Goal: Task Accomplishment & Management: Use online tool/utility

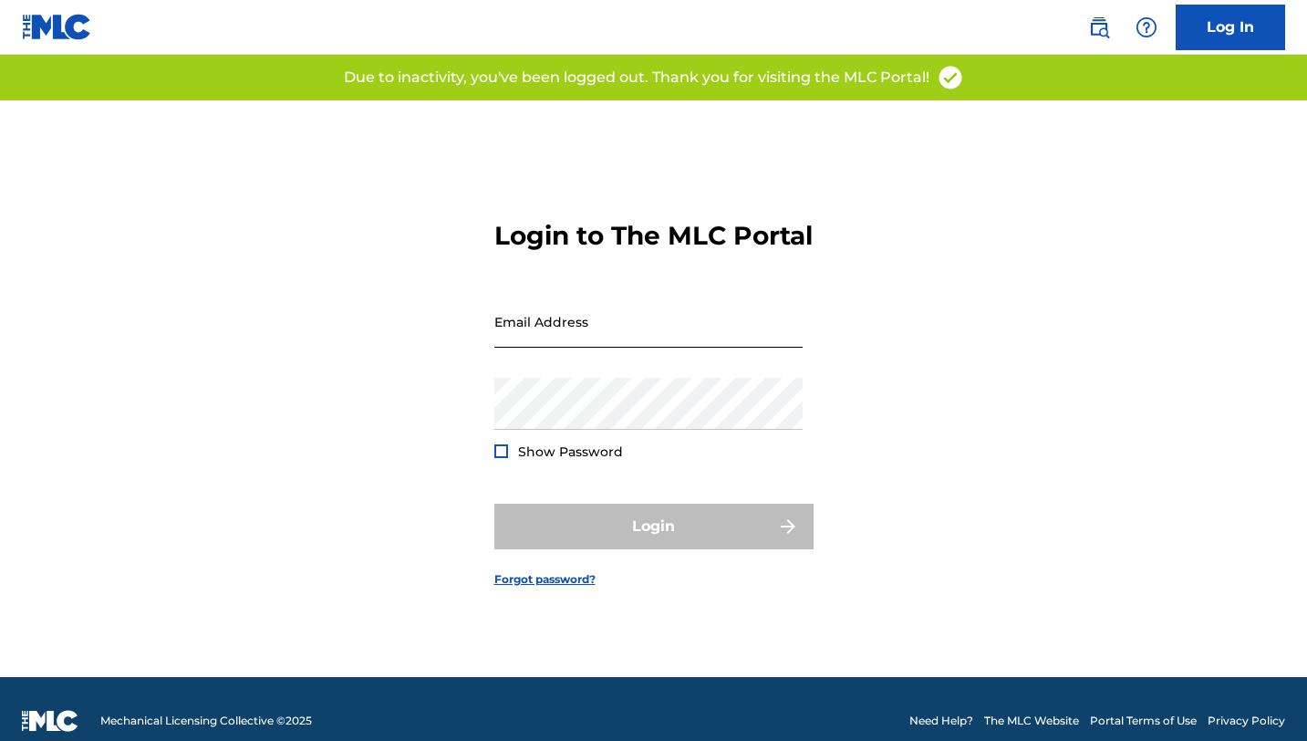
click at [581, 335] on input "Email Address" at bounding box center [648, 322] width 308 height 52
type input "[EMAIL_ADDRESS][DOMAIN_NAME]"
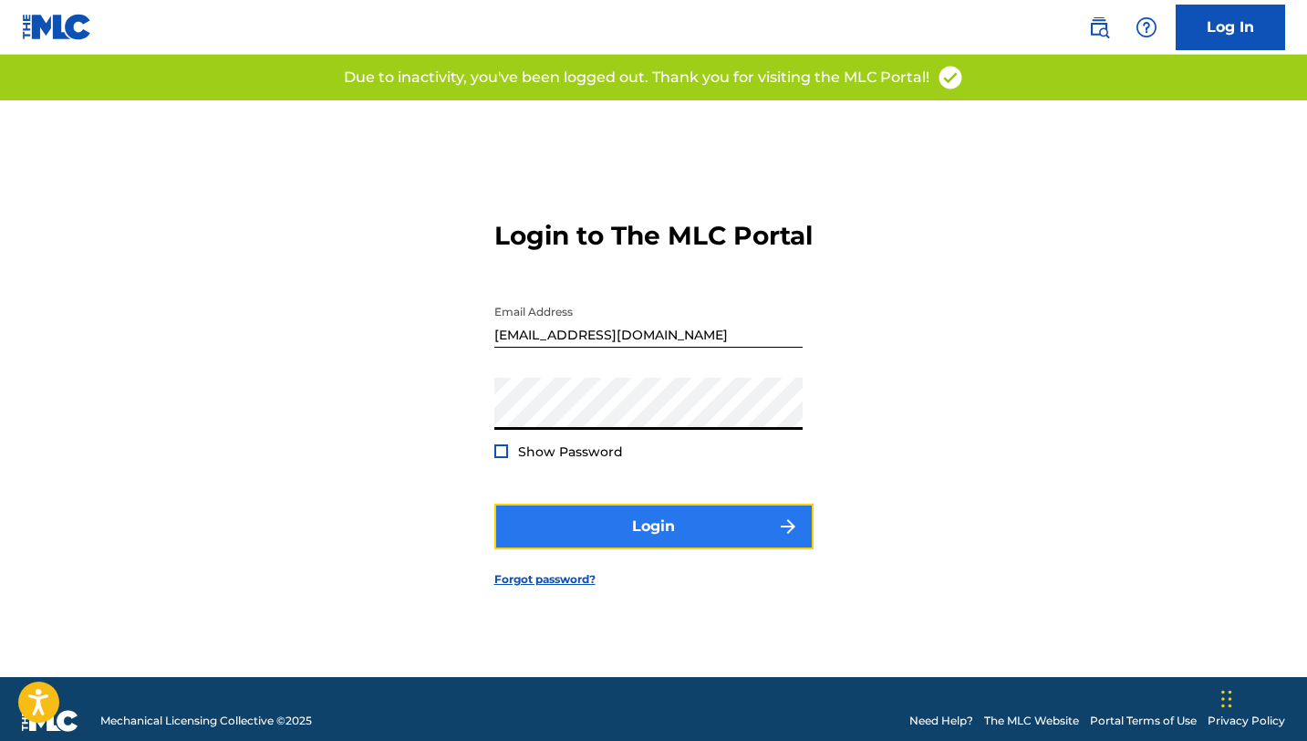
click at [678, 535] on button "Login" at bounding box center [653, 527] width 319 height 46
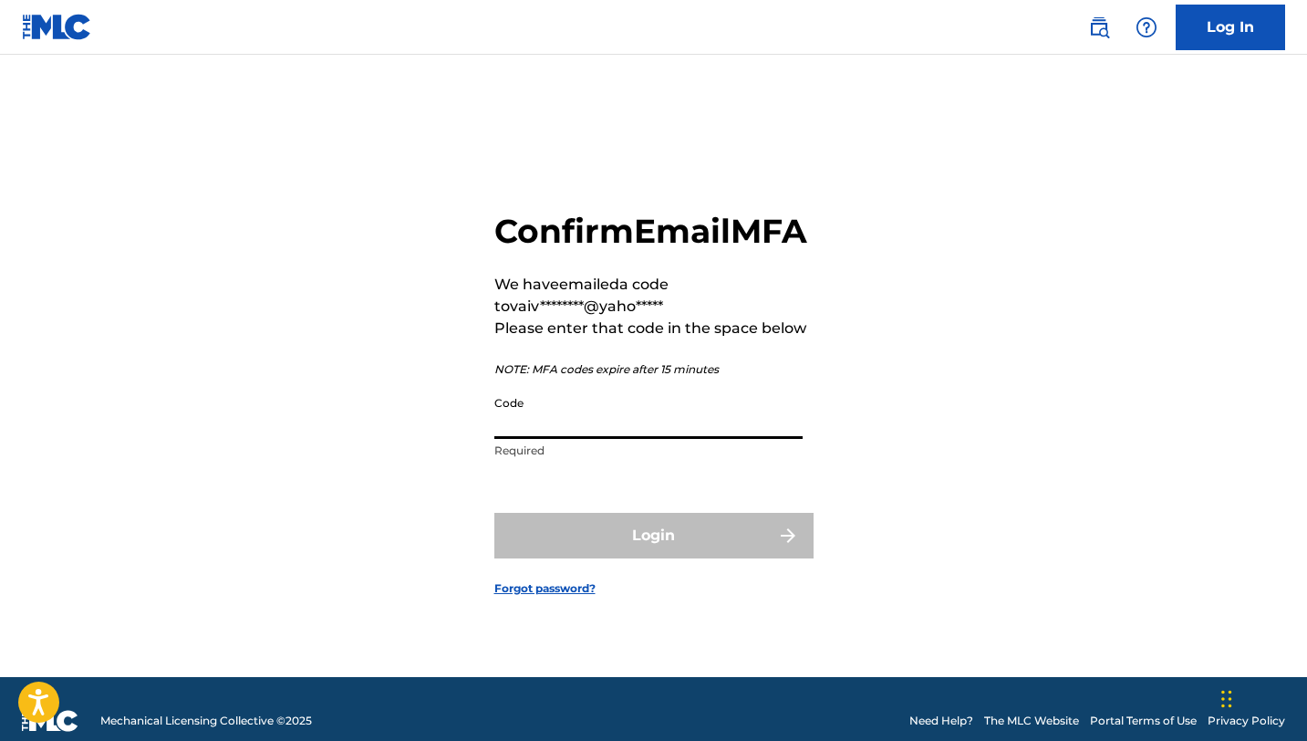
click at [576, 431] on input "Code" at bounding box center [648, 413] width 308 height 52
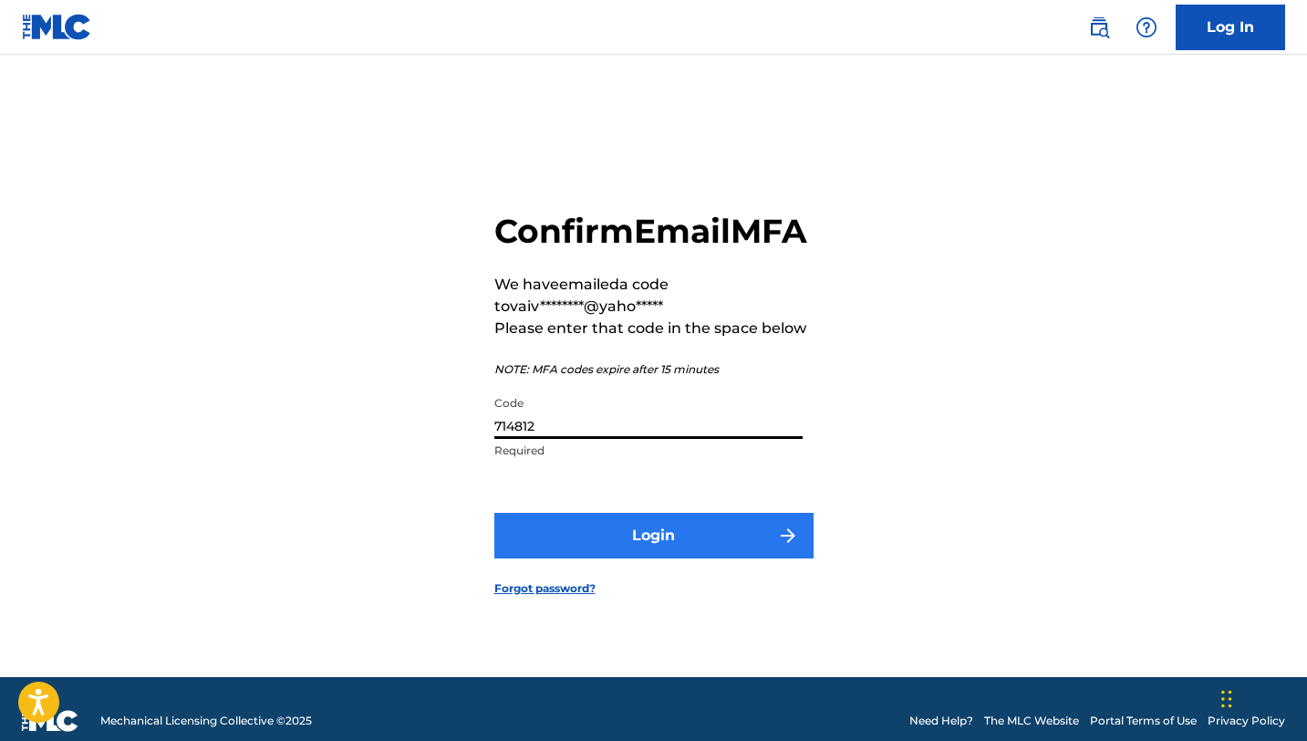
type input "714812"
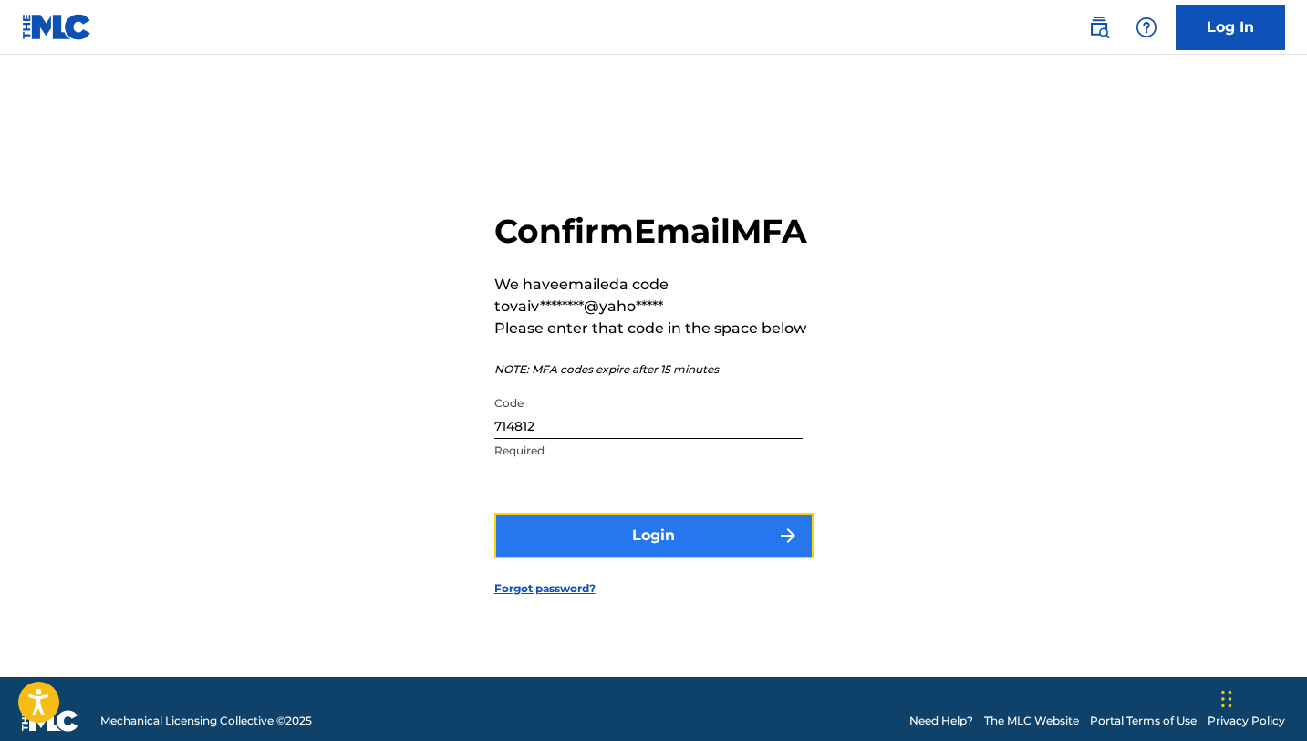
click at [640, 553] on button "Login" at bounding box center [653, 536] width 319 height 46
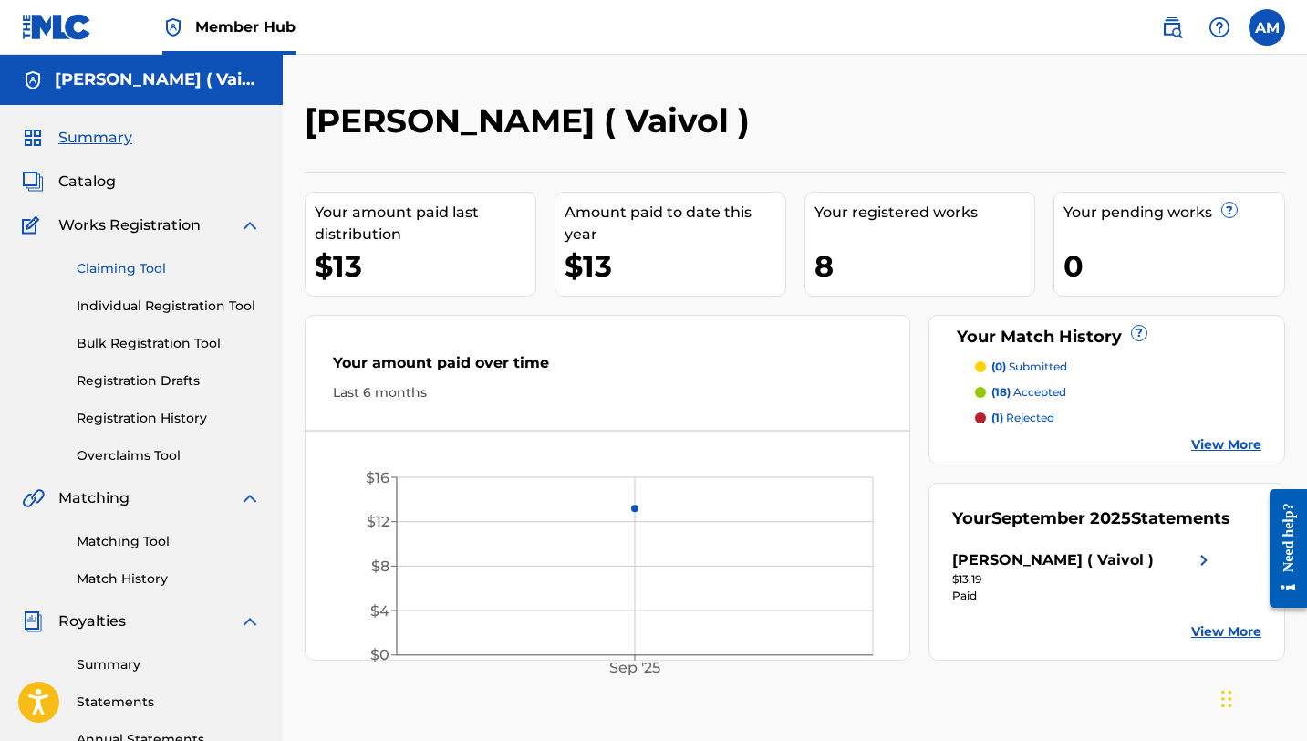
click at [144, 274] on link "Claiming Tool" at bounding box center [169, 268] width 184 height 19
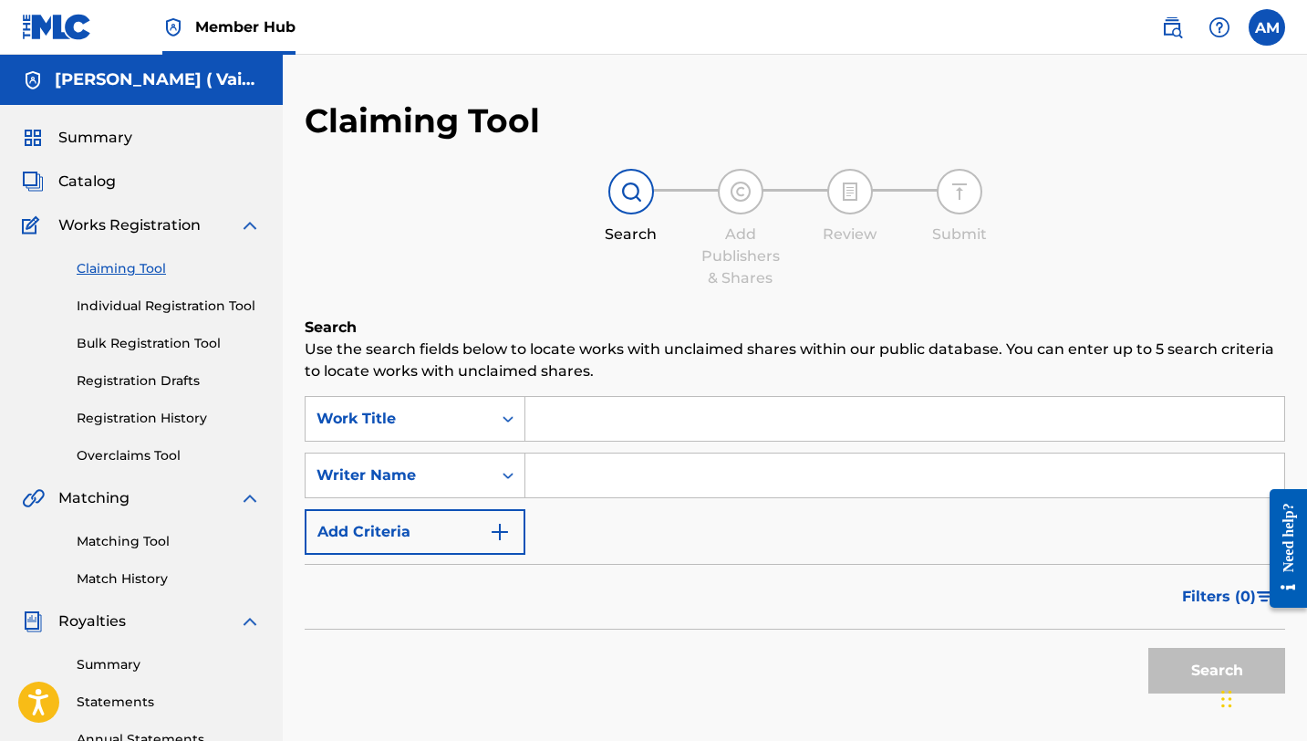
click at [553, 477] on input "Search Form" at bounding box center [904, 475] width 759 height 44
type input "Andres Stephano MIlian"
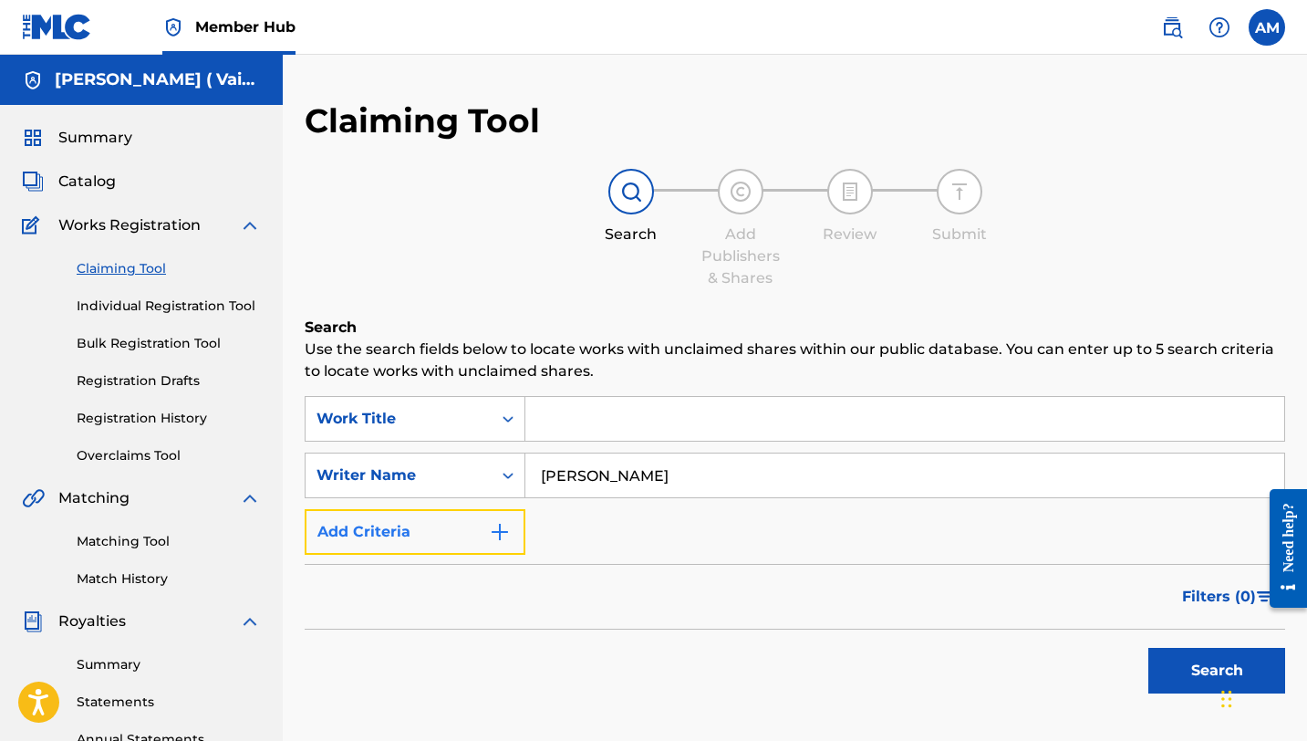
click at [487, 532] on button "Add Criteria" at bounding box center [415, 532] width 221 height 46
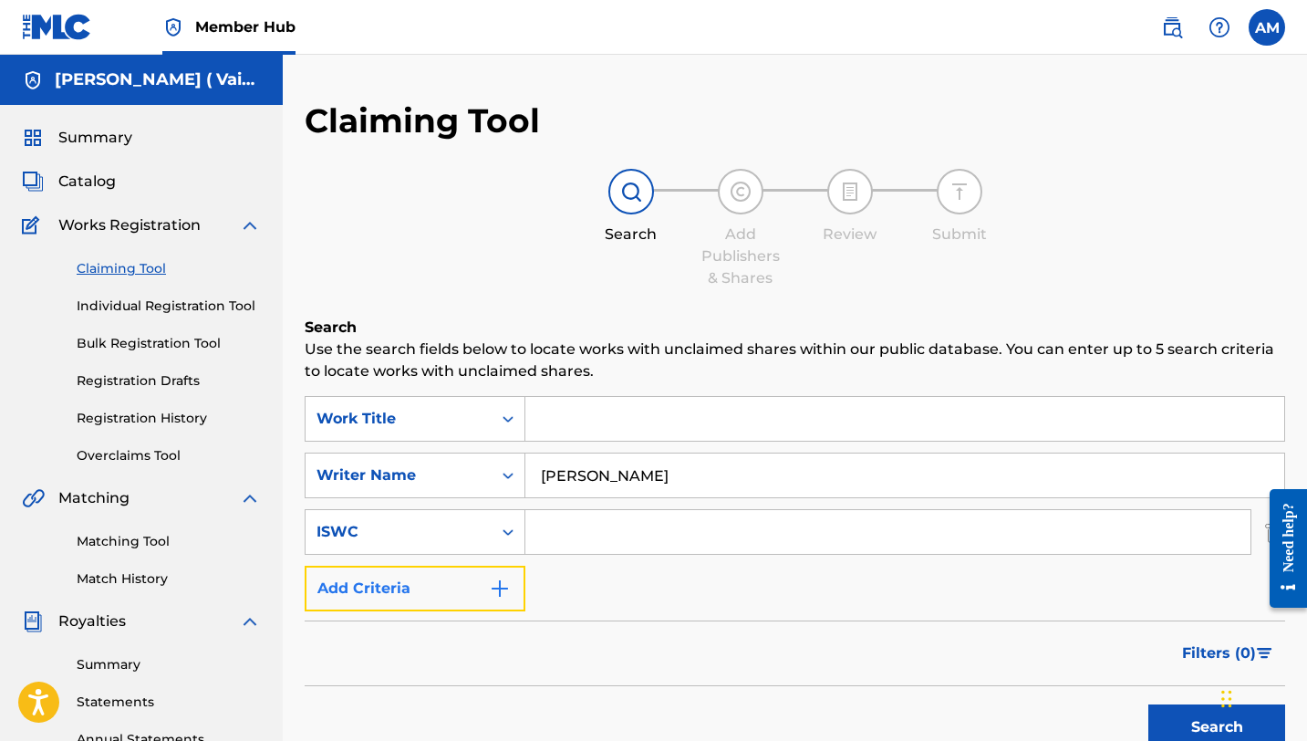
click at [514, 585] on button "Add Criteria" at bounding box center [415, 589] width 221 height 46
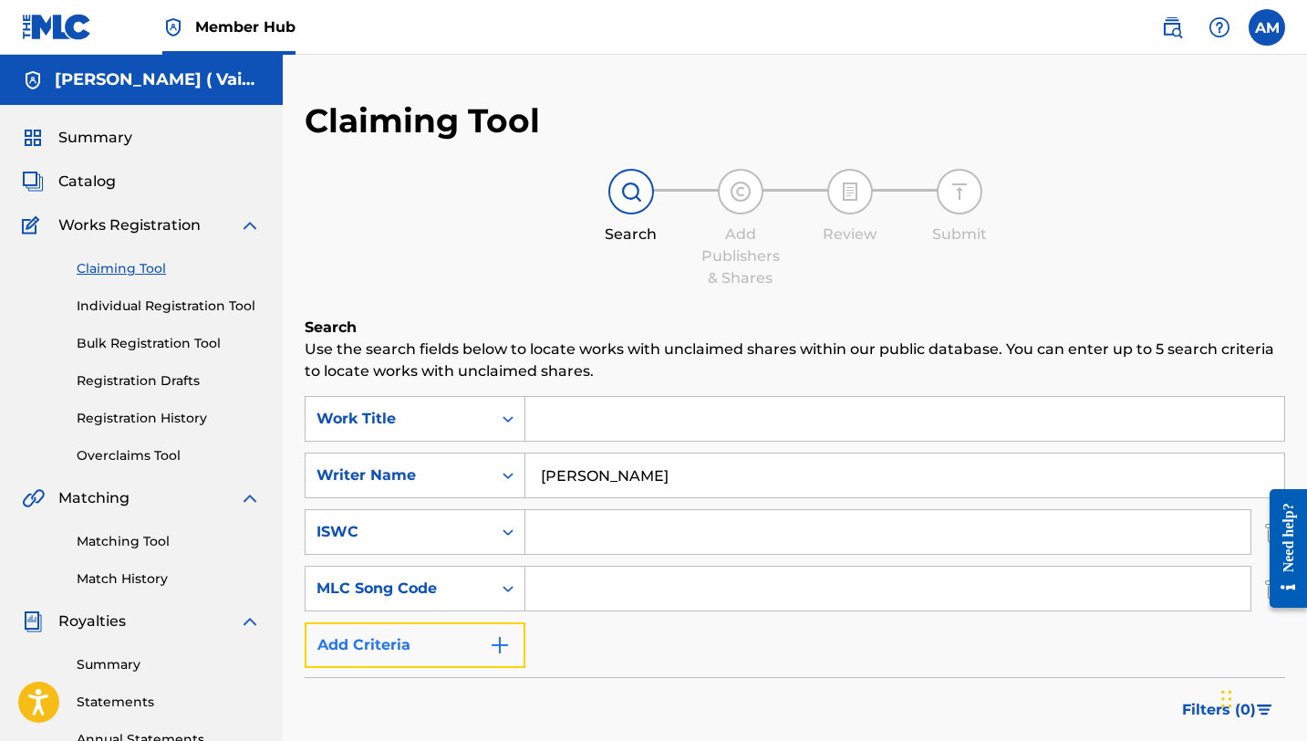
click at [504, 638] on img "Search Form" at bounding box center [500, 645] width 22 height 22
click at [562, 642] on input "Search Form" at bounding box center [887, 645] width 725 height 44
click at [587, 639] on input "Search Form" at bounding box center [887, 645] width 725 height 44
paste input "01258116655"
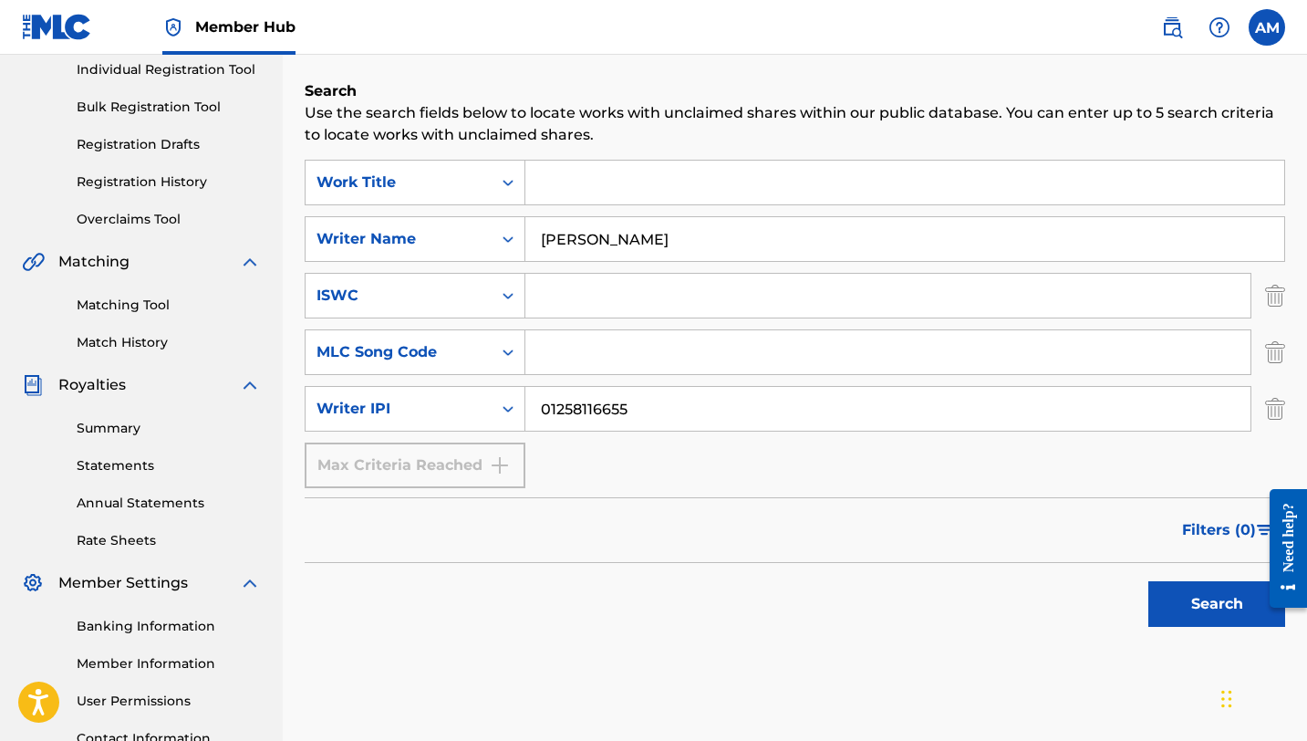
scroll to position [251, 0]
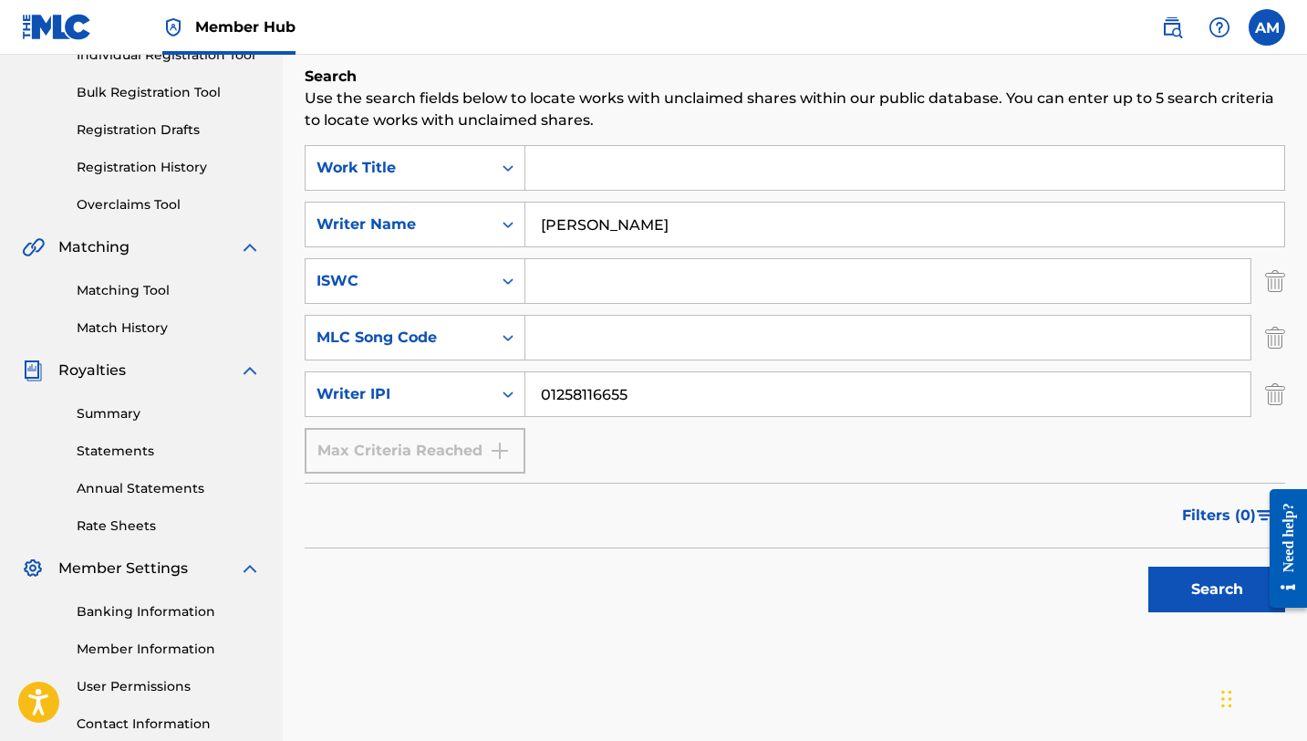
click at [572, 394] on input "01258116655" at bounding box center [887, 394] width 725 height 44
type input "01258116655"
click at [1207, 587] on button "Search" at bounding box center [1216, 589] width 137 height 46
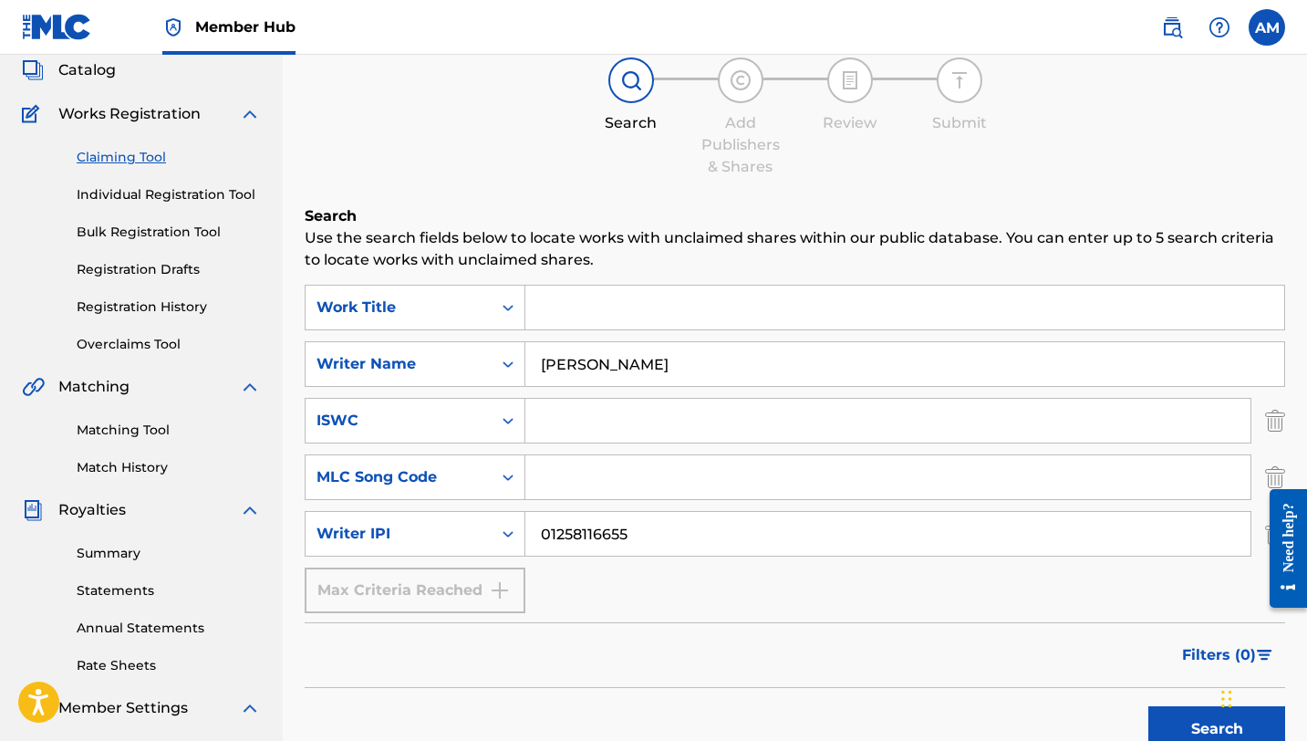
scroll to position [109, 0]
click at [1278, 472] on img "Search Form" at bounding box center [1275, 479] width 20 height 46
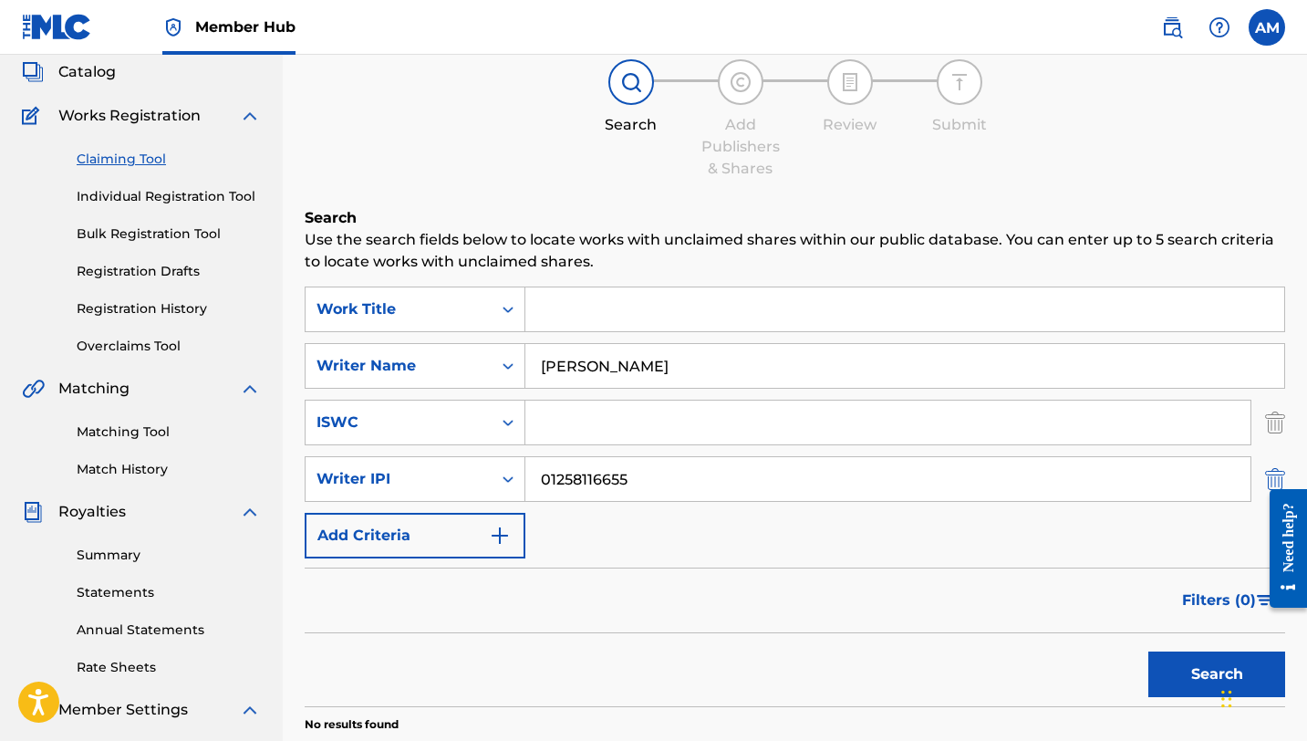
click at [1275, 459] on img "Search Form" at bounding box center [1275, 479] width 20 height 46
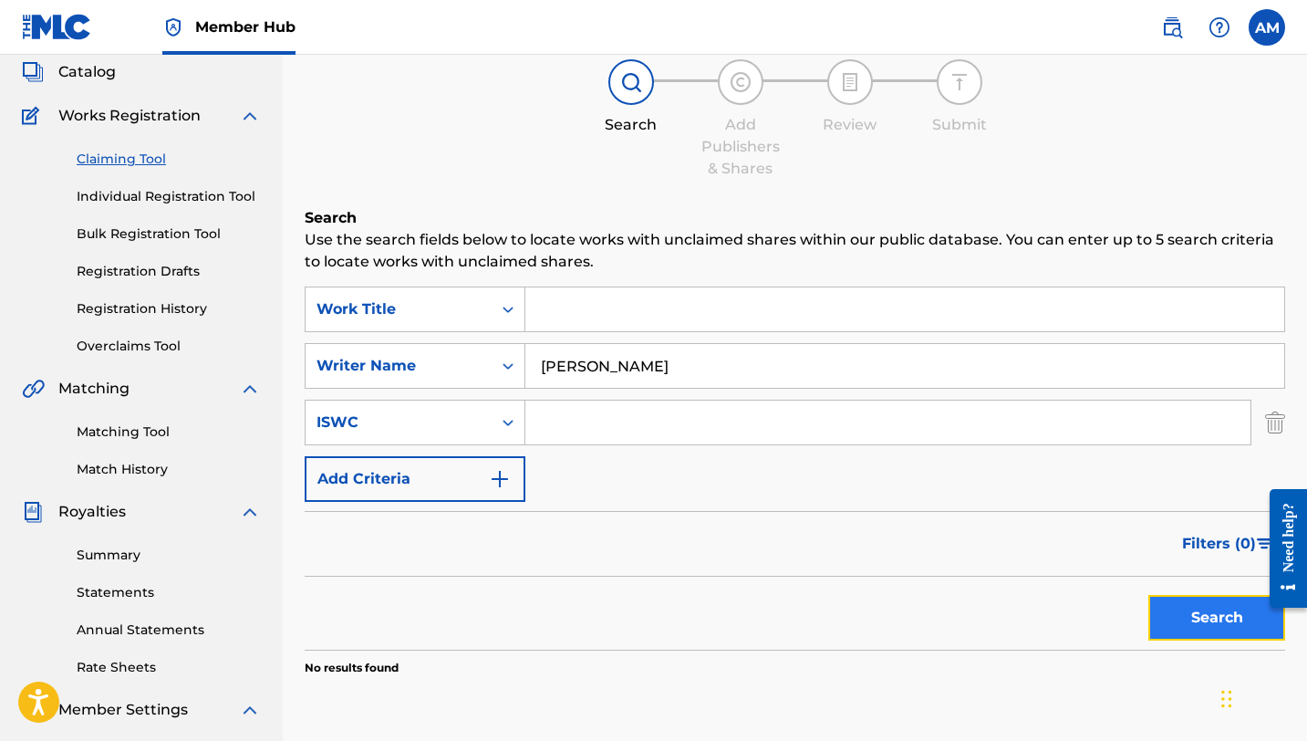
click at [1231, 628] on button "Search" at bounding box center [1216, 618] width 137 height 46
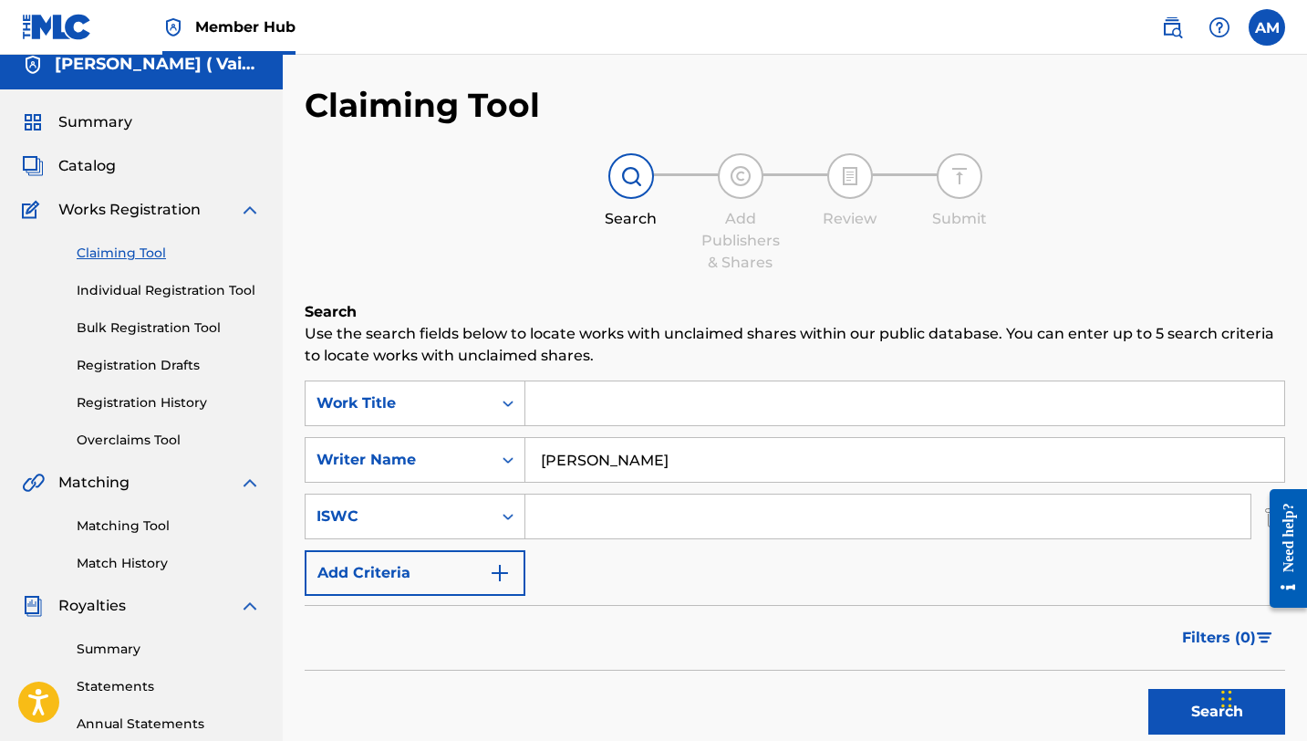
scroll to position [0, 0]
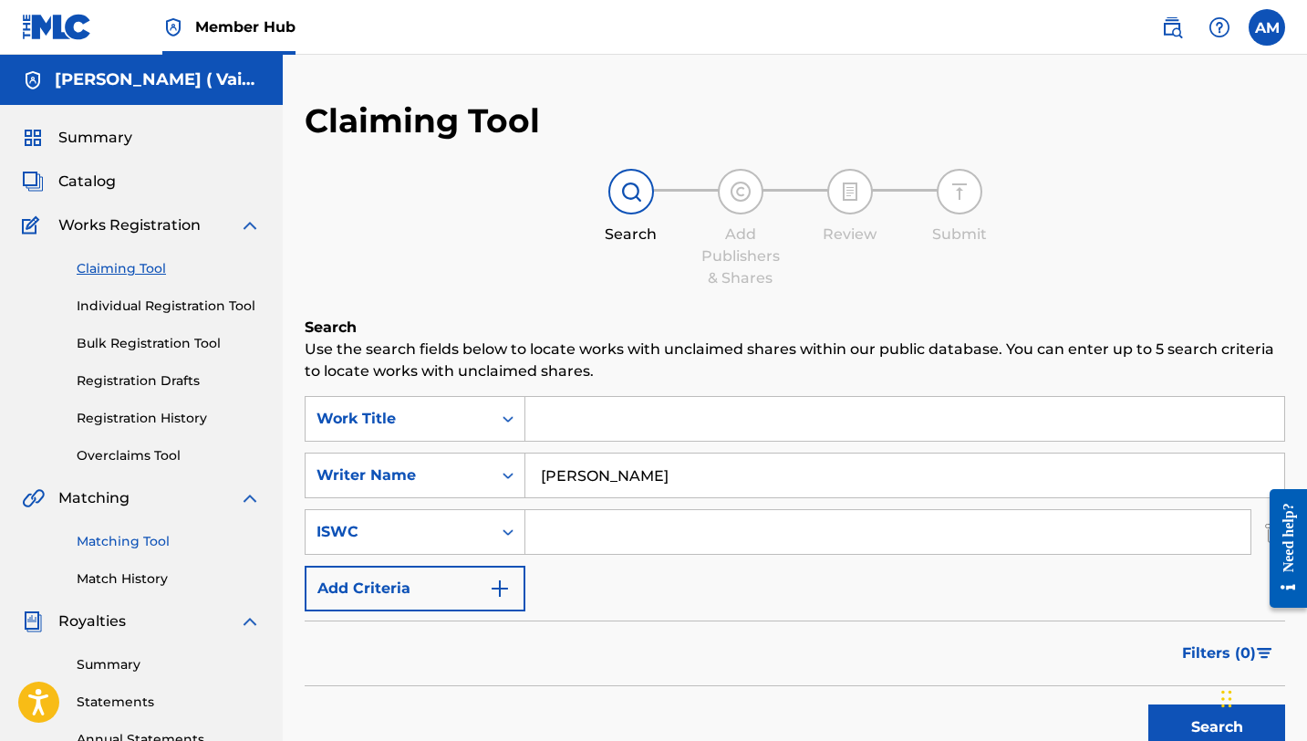
click at [139, 542] on link "Matching Tool" at bounding box center [169, 541] width 184 height 19
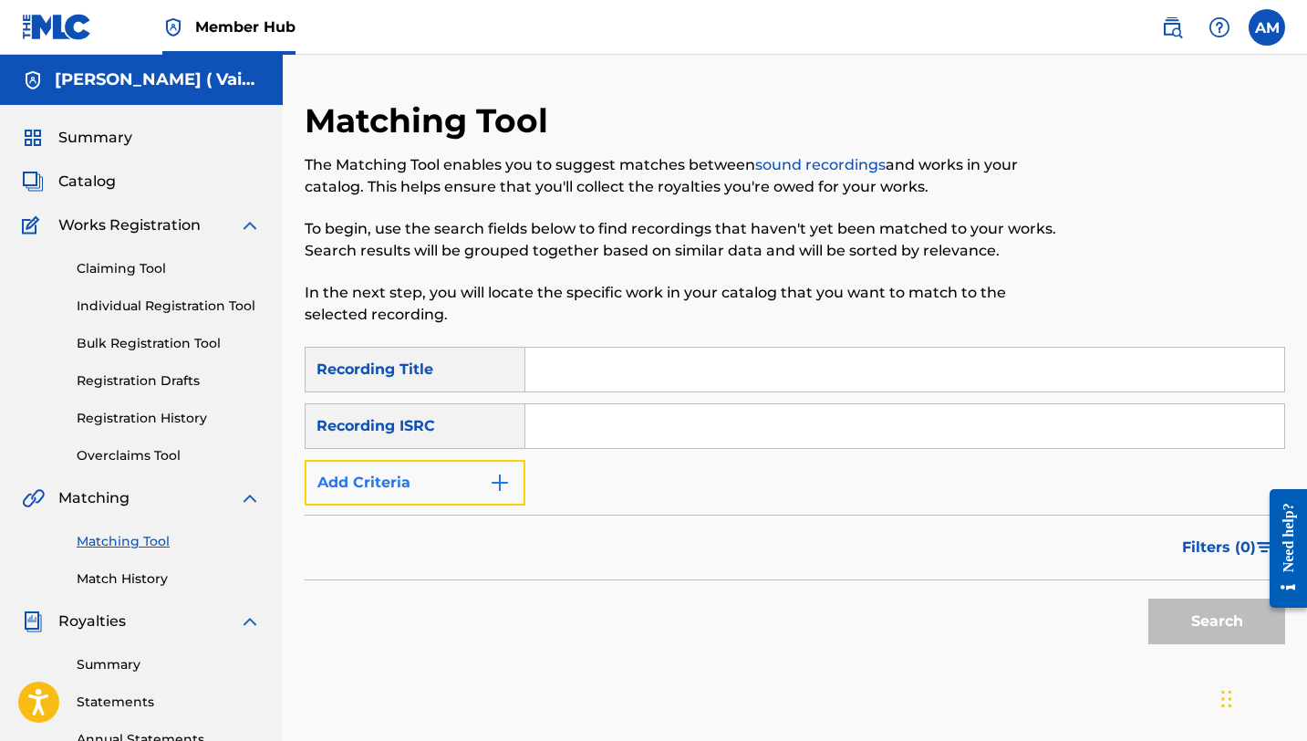
click at [501, 474] on img "Search Form" at bounding box center [500, 483] width 22 height 22
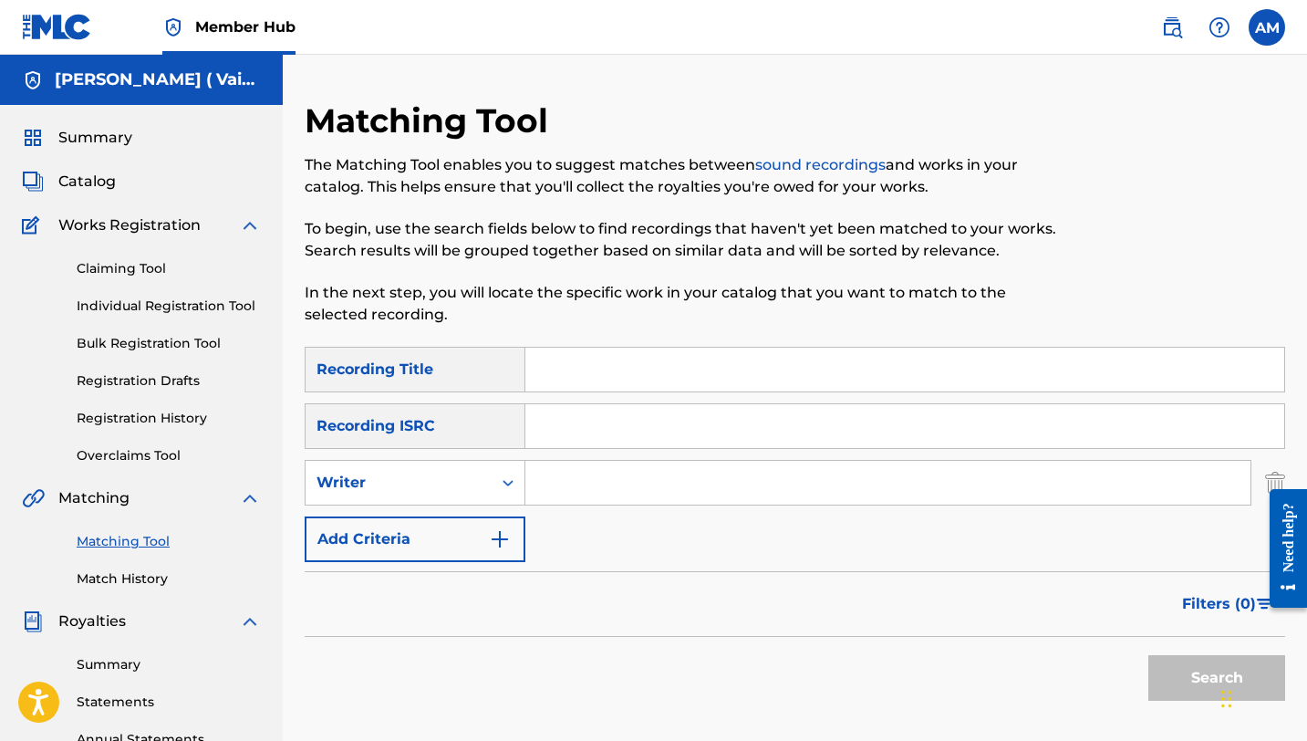
click at [558, 479] on input "Search Form" at bounding box center [887, 483] width 725 height 44
type input "Andres Stephano MIlian"
click at [1205, 675] on button "Search" at bounding box center [1216, 678] width 137 height 46
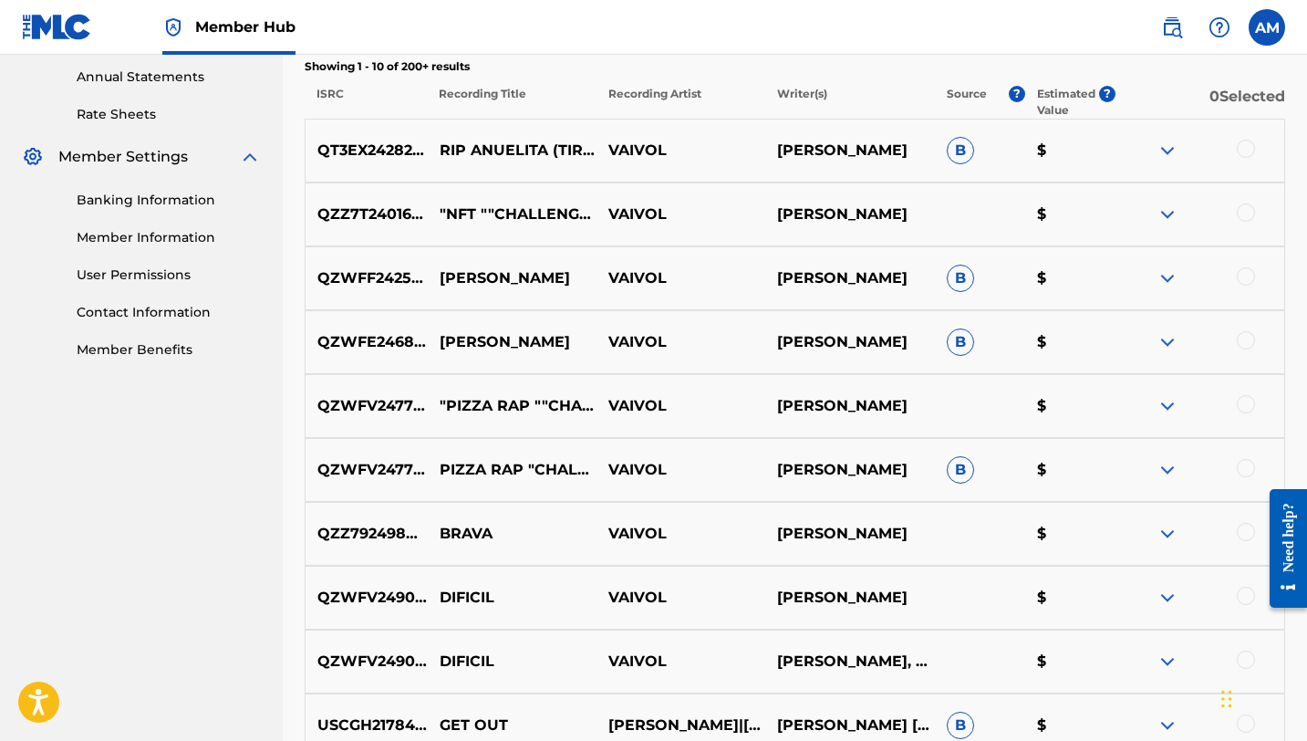
scroll to position [661, 0]
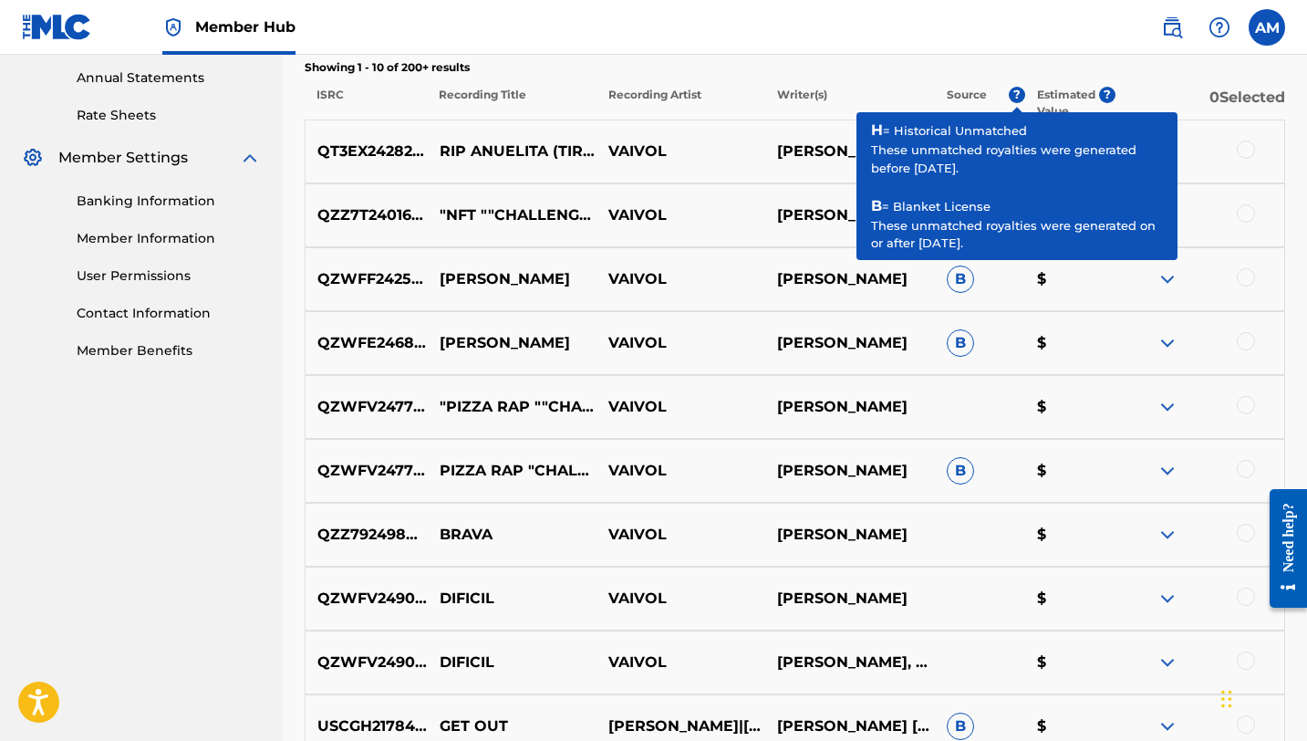
click at [1017, 97] on span "?" at bounding box center [1017, 95] width 16 height 16
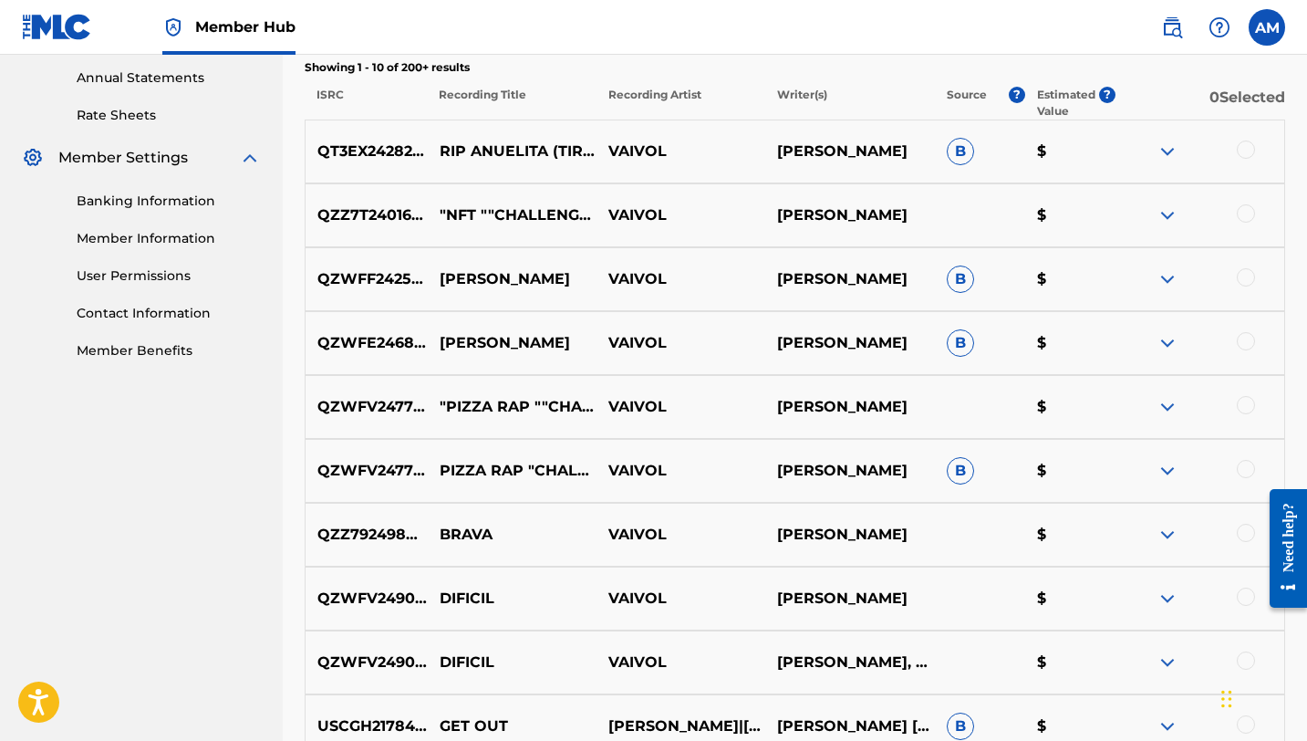
click at [1168, 348] on img at bounding box center [1168, 343] width 22 height 22
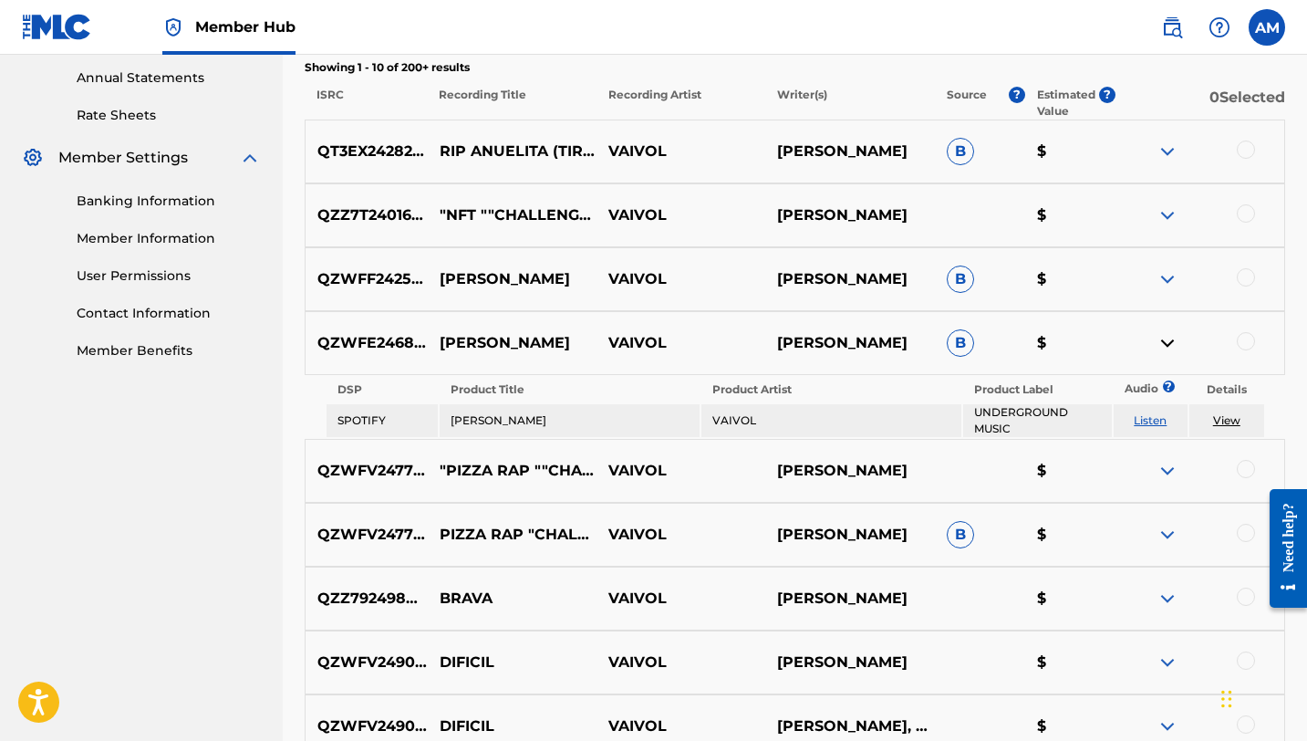
click at [1168, 348] on img at bounding box center [1168, 343] width 22 height 22
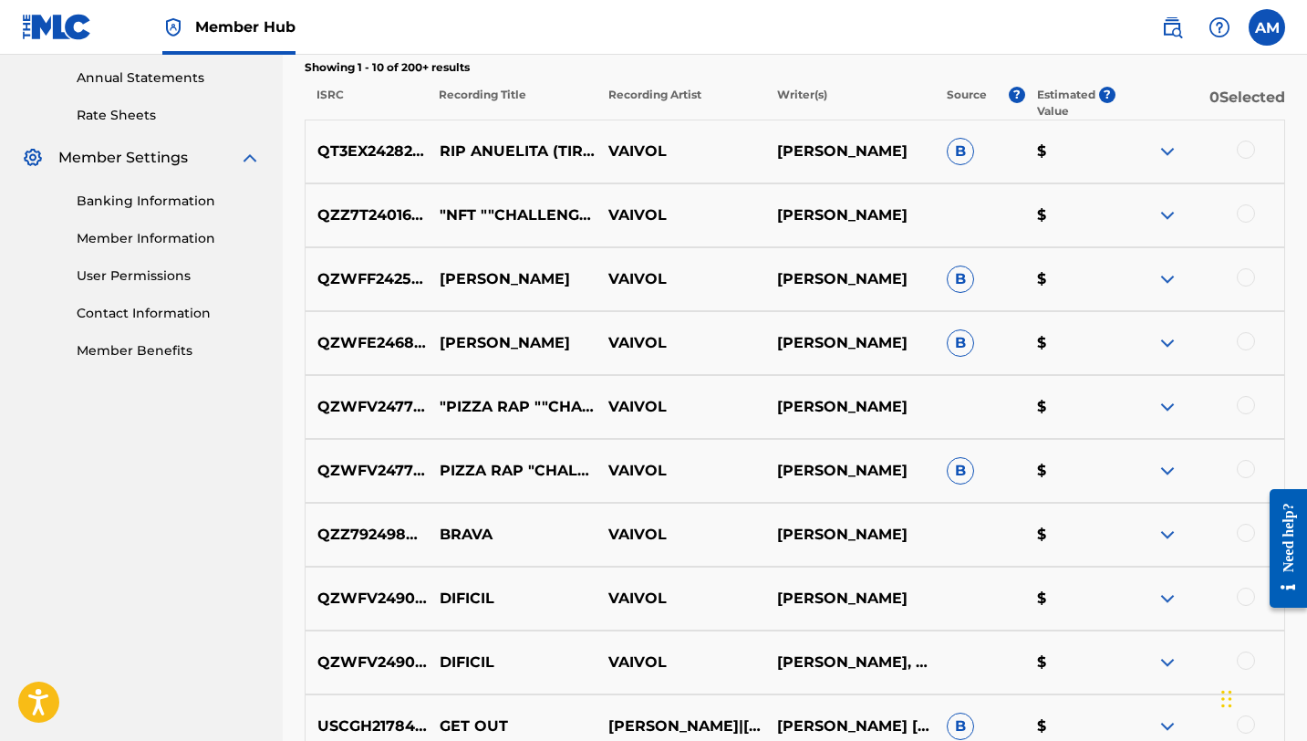
click at [1168, 271] on img at bounding box center [1168, 279] width 22 height 22
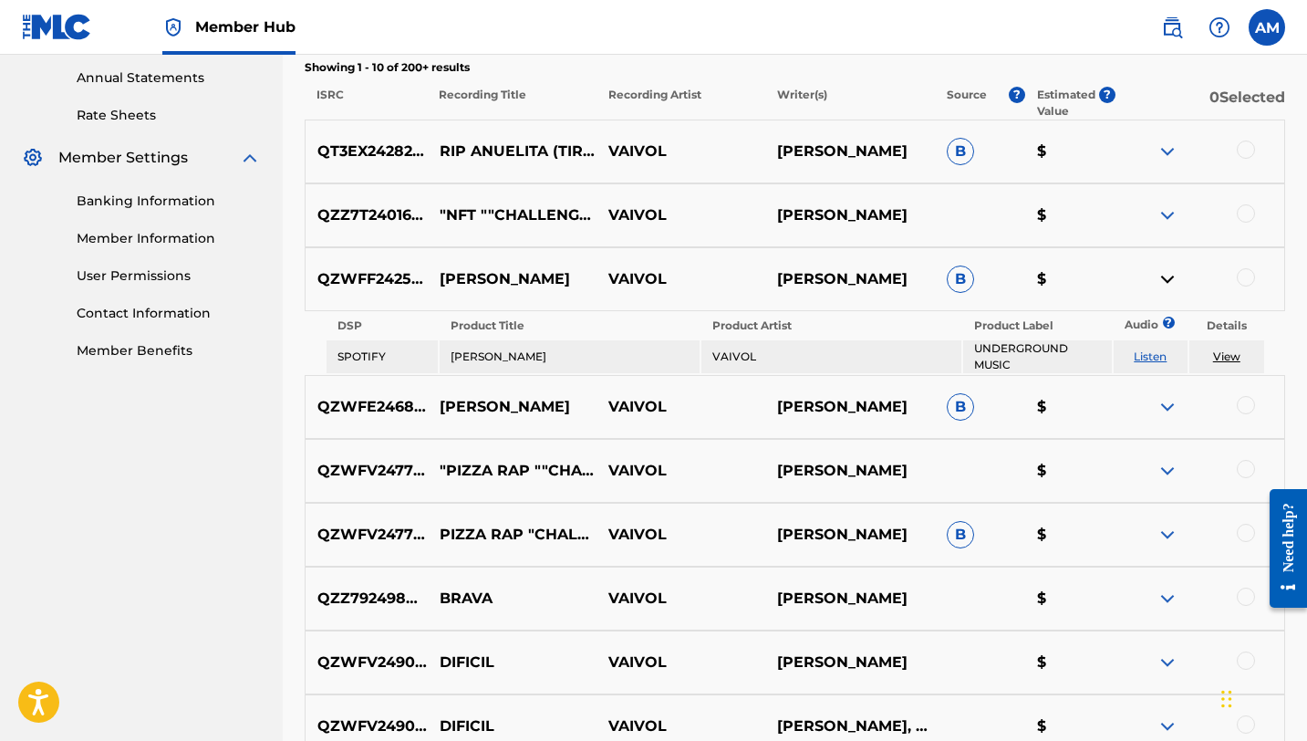
click at [1168, 271] on img at bounding box center [1168, 279] width 22 height 22
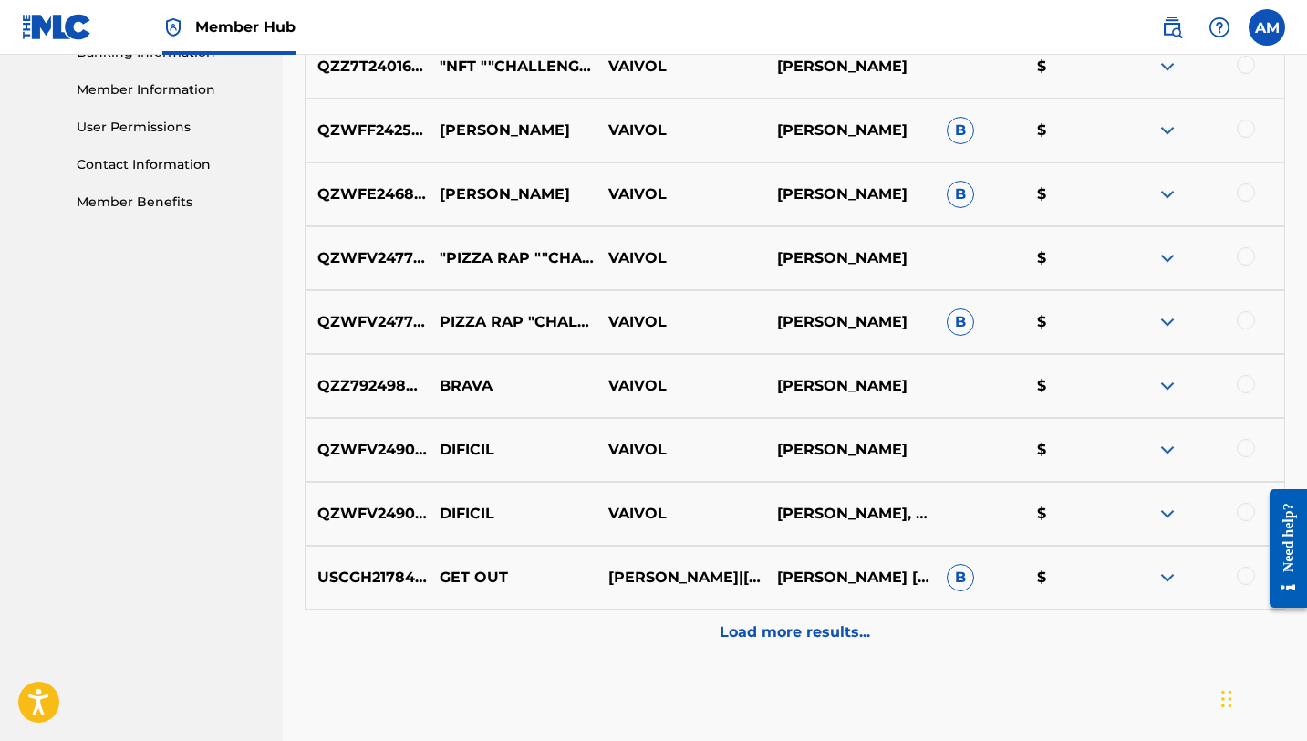
scroll to position [839, 0]
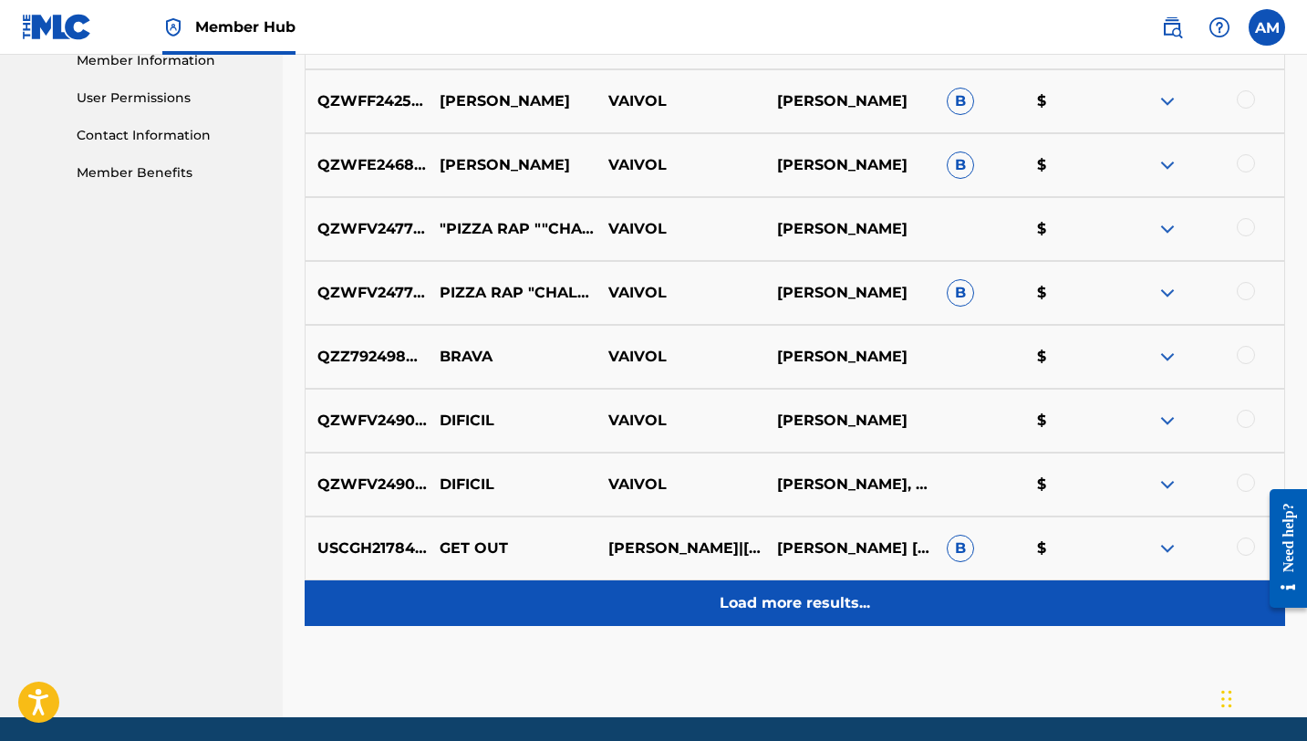
click at [794, 606] on p "Load more results..." at bounding box center [795, 603] width 151 height 22
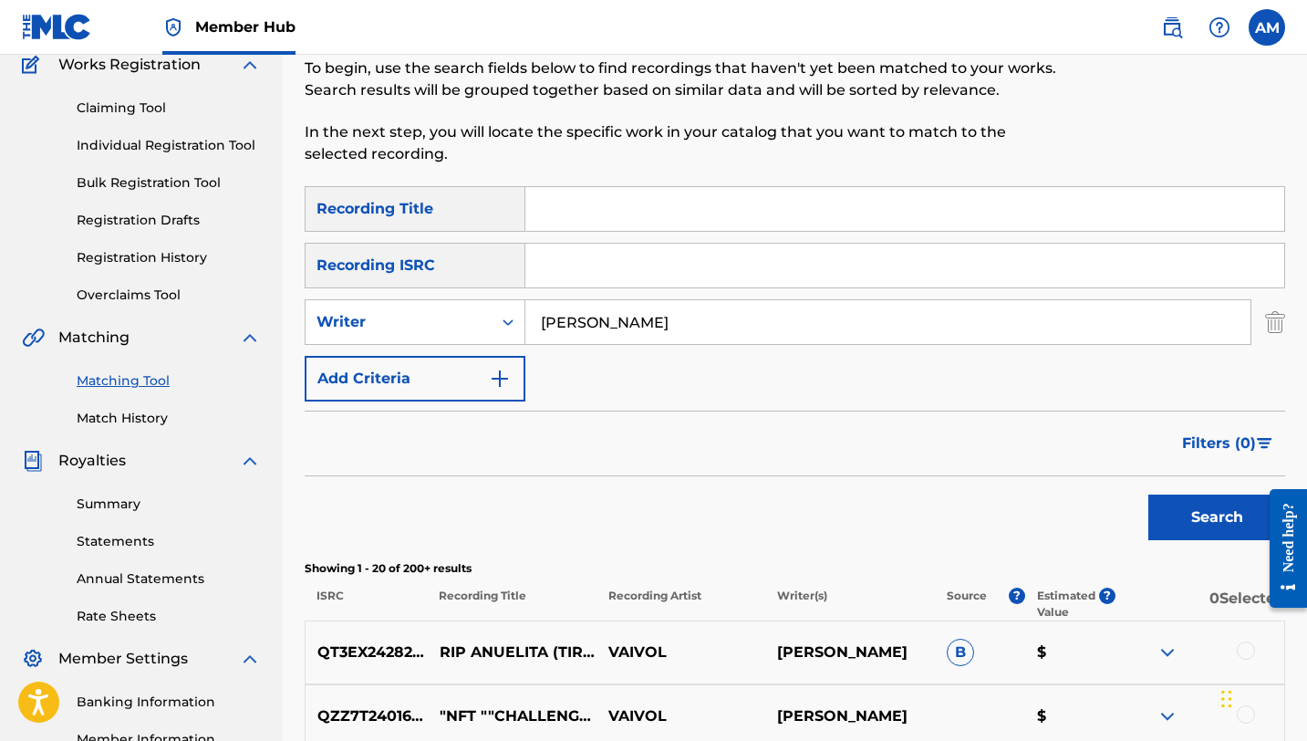
scroll to position [119, 0]
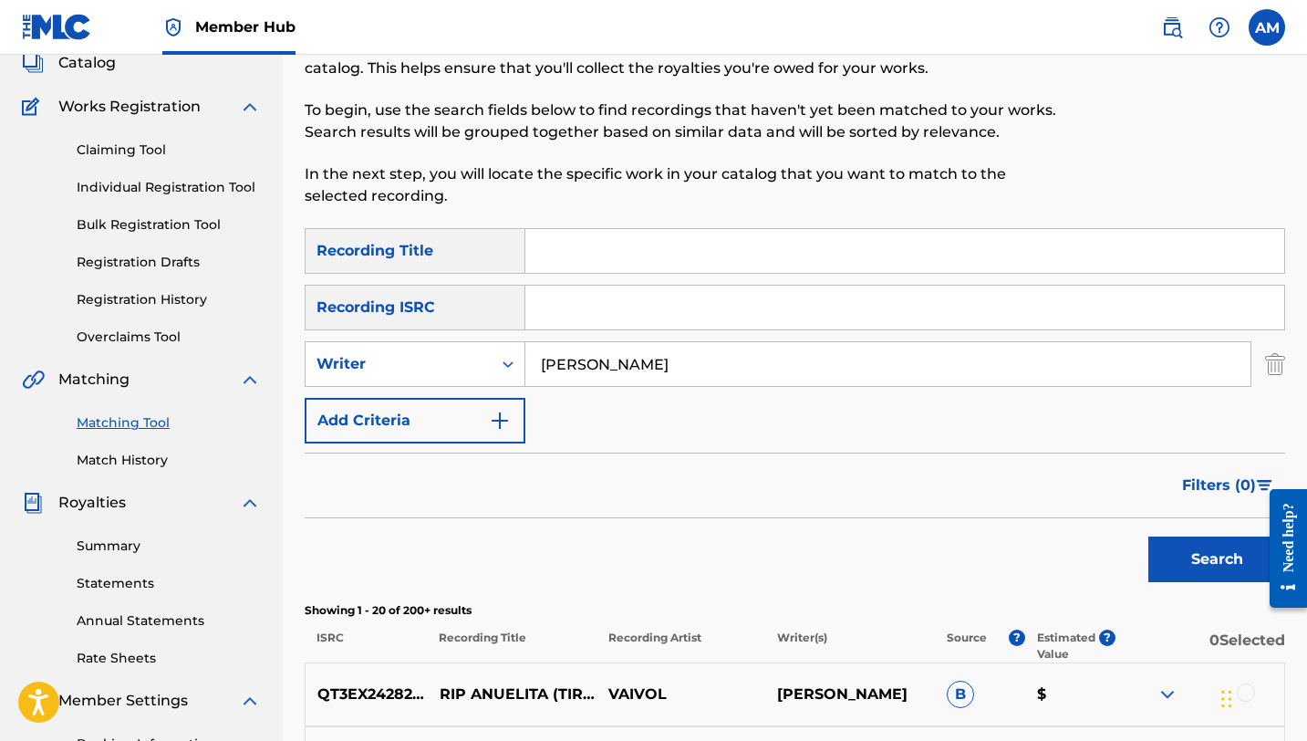
click at [579, 243] on input "Search Form" at bounding box center [904, 251] width 759 height 44
click at [503, 420] on img "Search Form" at bounding box center [500, 421] width 22 height 22
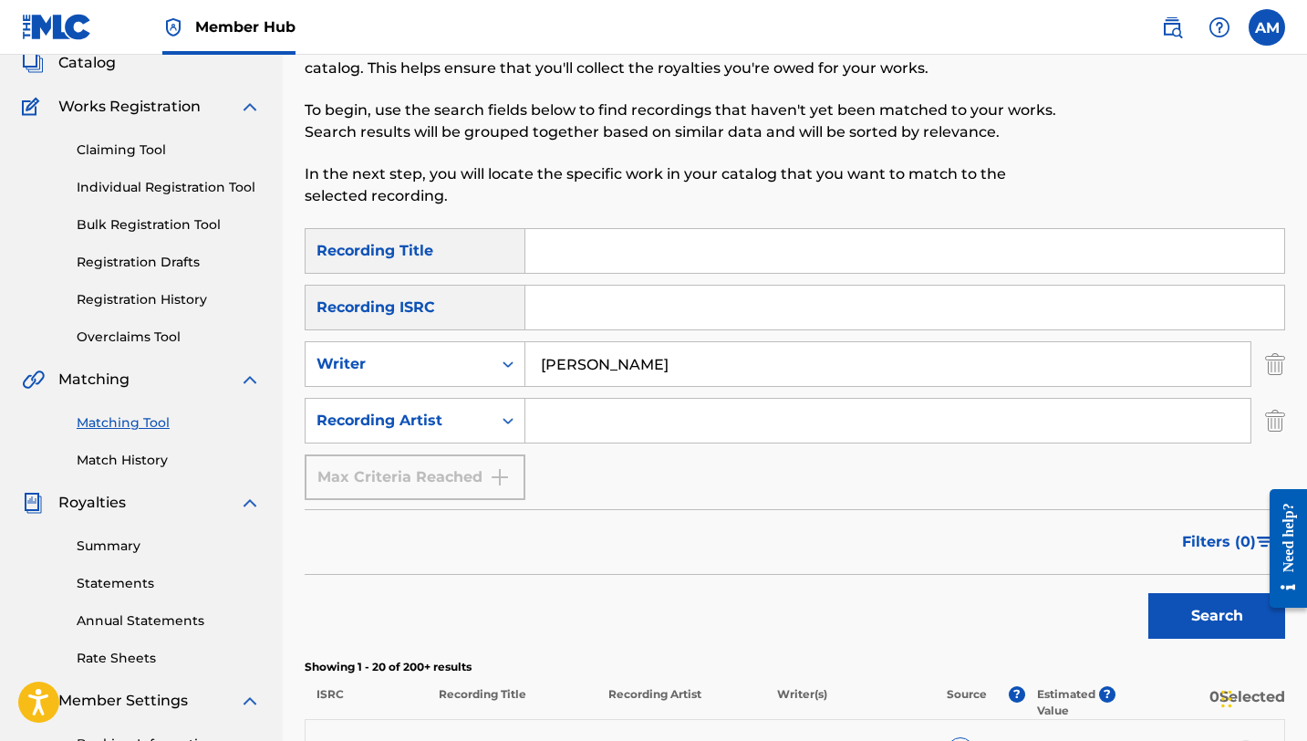
click at [560, 423] on input "Search Form" at bounding box center [887, 421] width 725 height 44
type input "Almightylight"
click at [1227, 606] on button "Search" at bounding box center [1216, 616] width 137 height 46
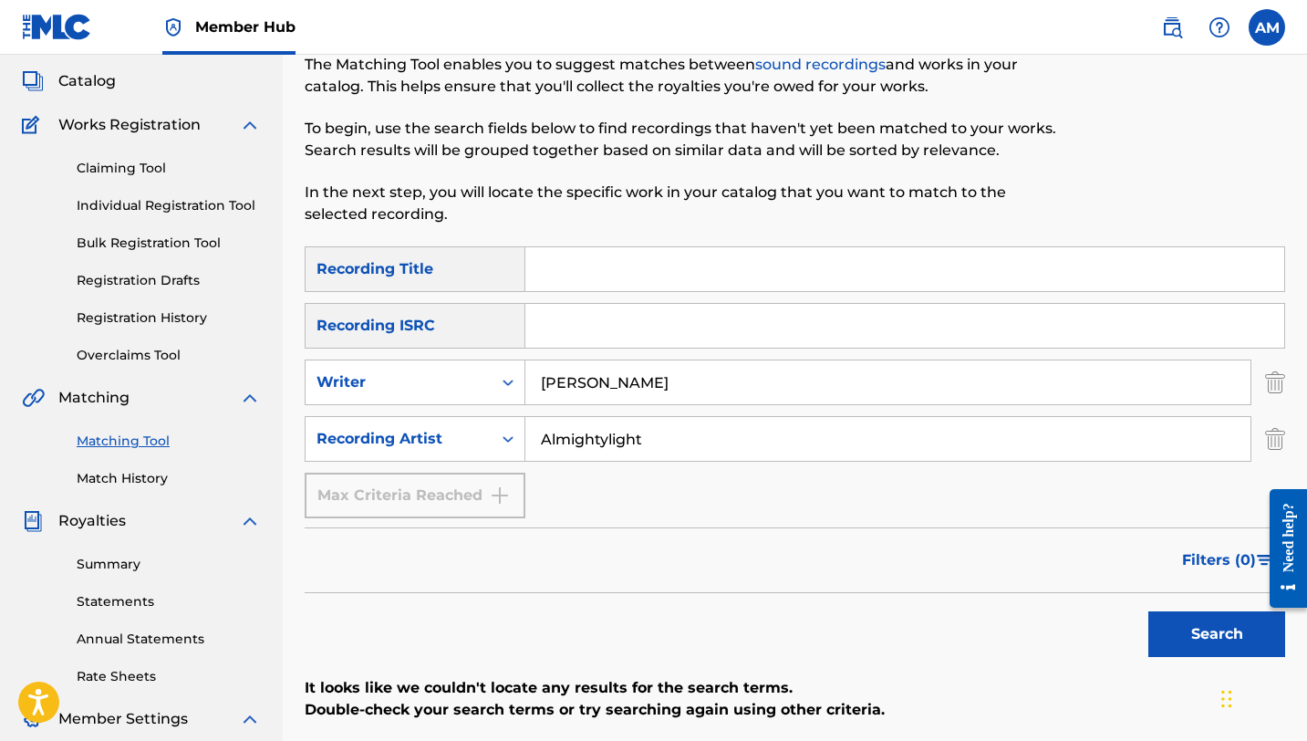
scroll to position [0, 0]
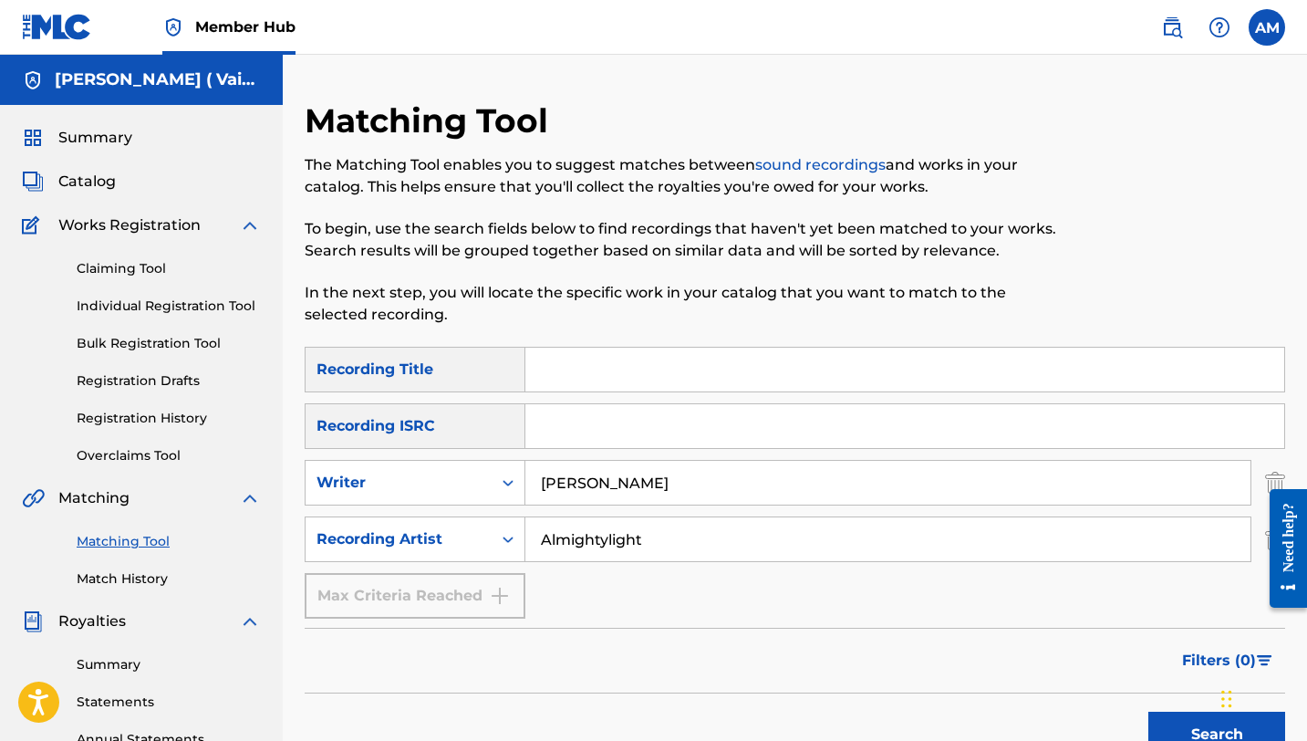
click at [675, 544] on input "Almightylight" at bounding box center [887, 539] width 725 height 44
